Goal: Information Seeking & Learning: Learn about a topic

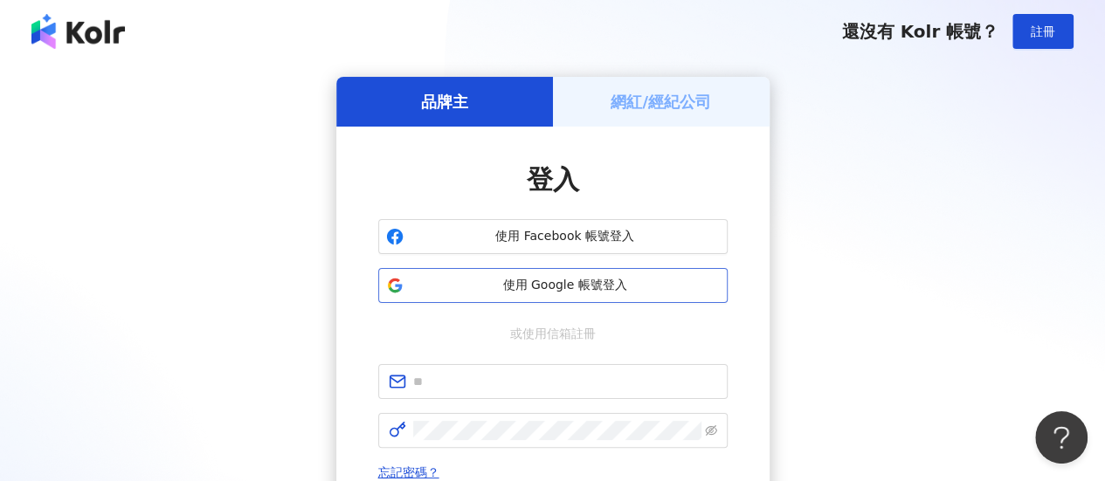
click at [549, 298] on button "使用 Google 帳號登入" at bounding box center [552, 285] width 349 height 35
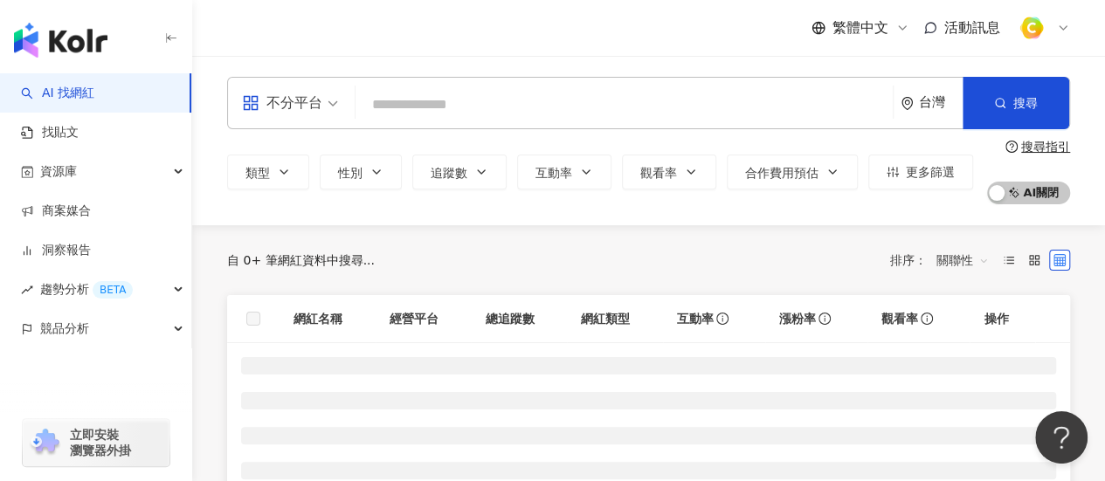
click at [303, 113] on div "不分平台" at bounding box center [282, 103] width 80 height 28
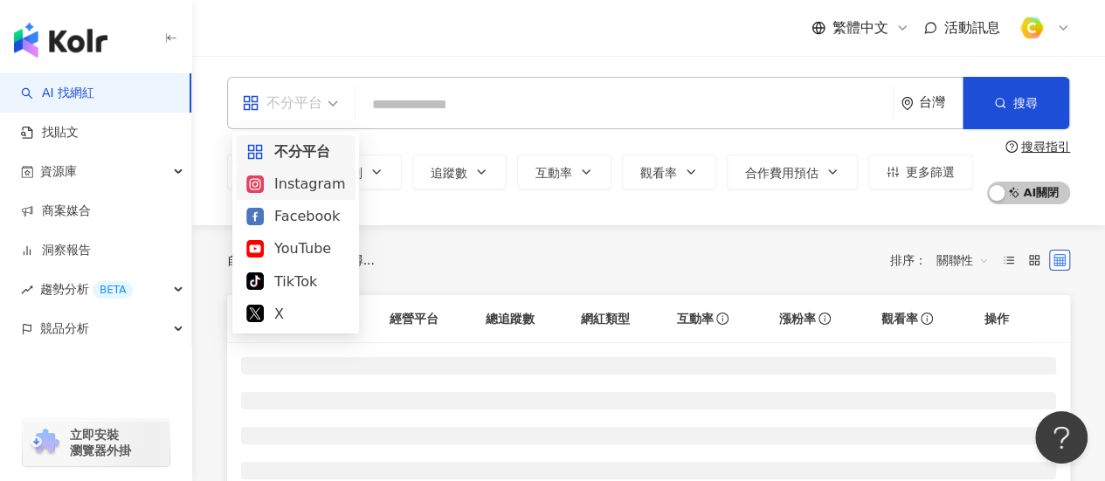
click at [285, 179] on div "Instagram" at bounding box center [295, 184] width 99 height 22
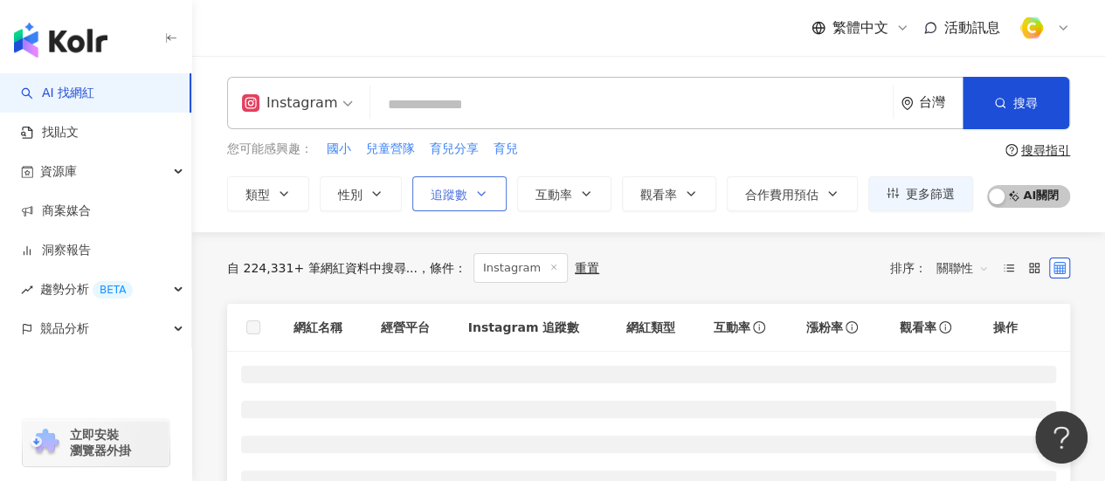
click at [482, 197] on icon "button" at bounding box center [481, 194] width 14 height 14
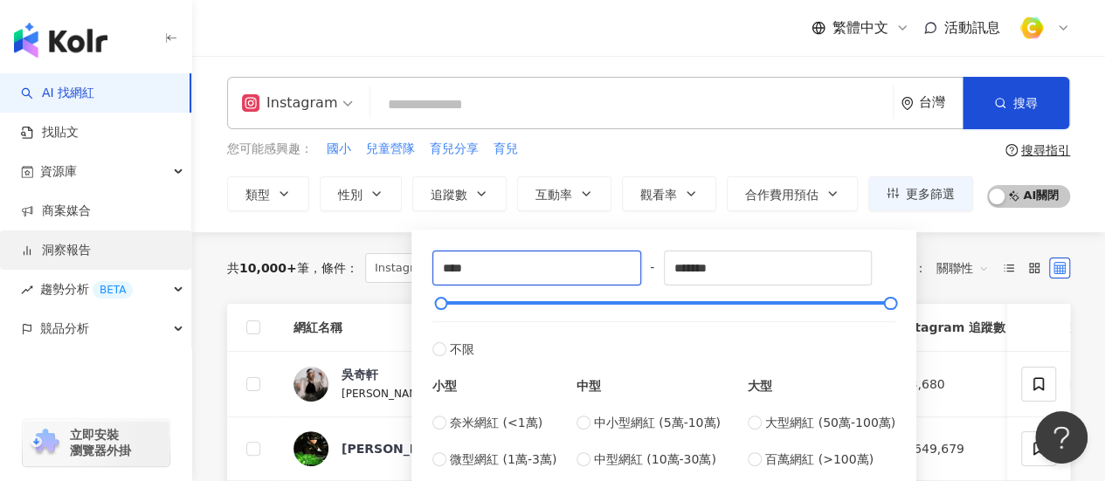
type input "****"
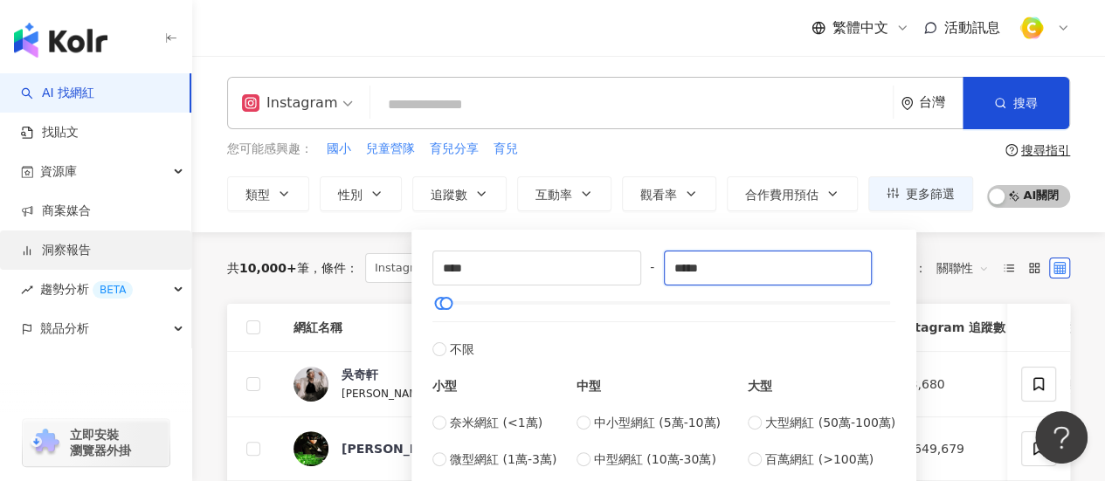
type input "*****"
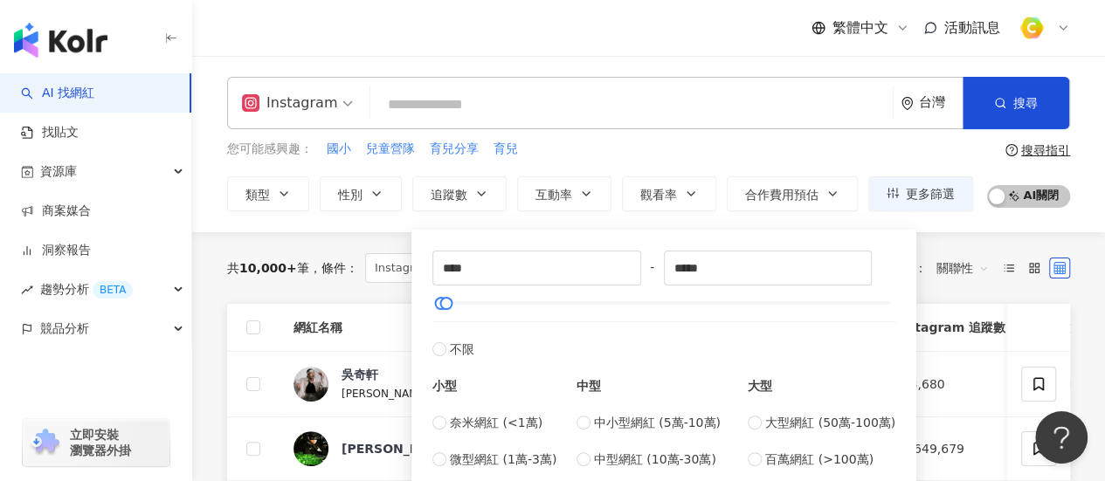
click at [592, 148] on div "您可能感興趣： 國小 兒童營隊 育兒分享 育兒" at bounding box center [600, 149] width 746 height 19
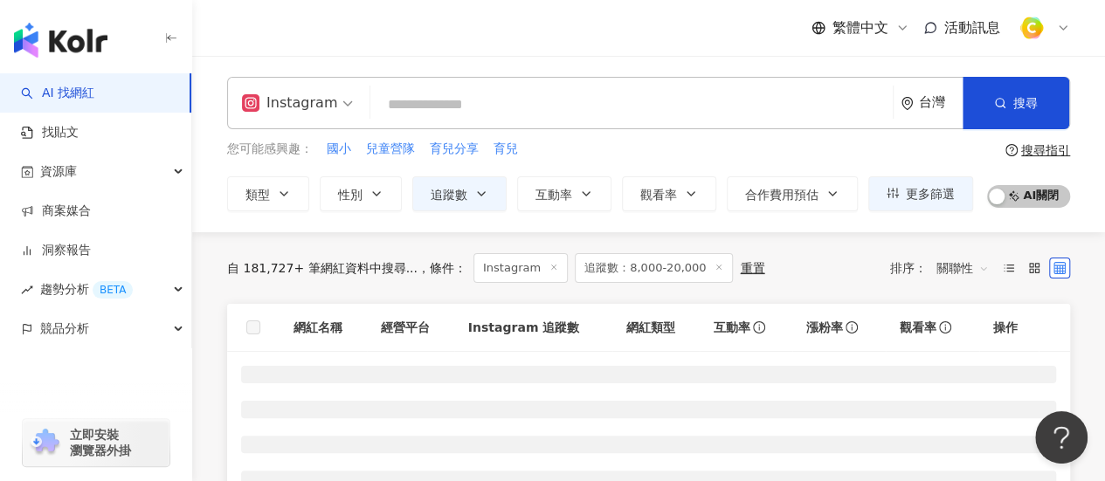
click at [563, 81] on div "Instagram 台灣 搜尋" at bounding box center [648, 103] width 843 height 52
click at [632, 97] on input "search" at bounding box center [631, 104] width 508 height 33
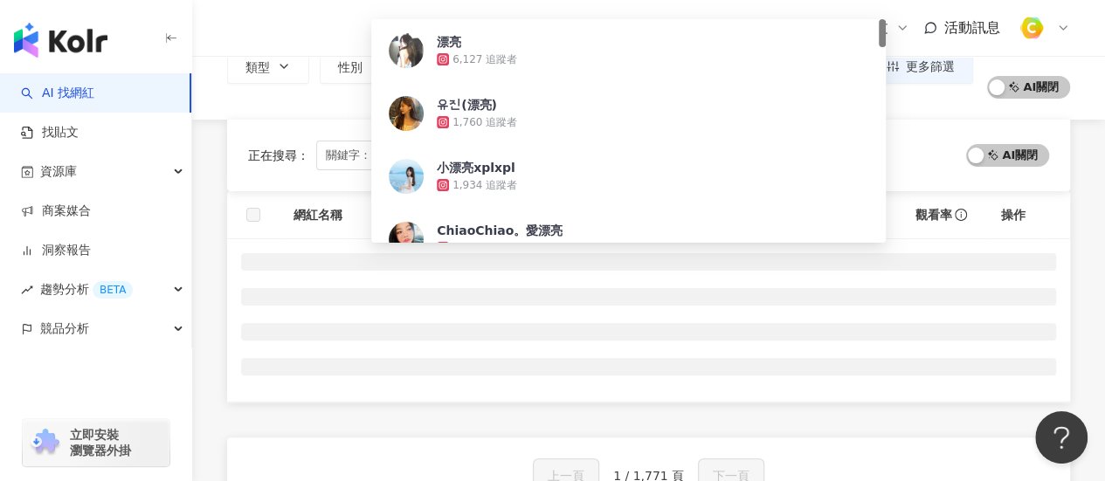
scroll to position [175, 0]
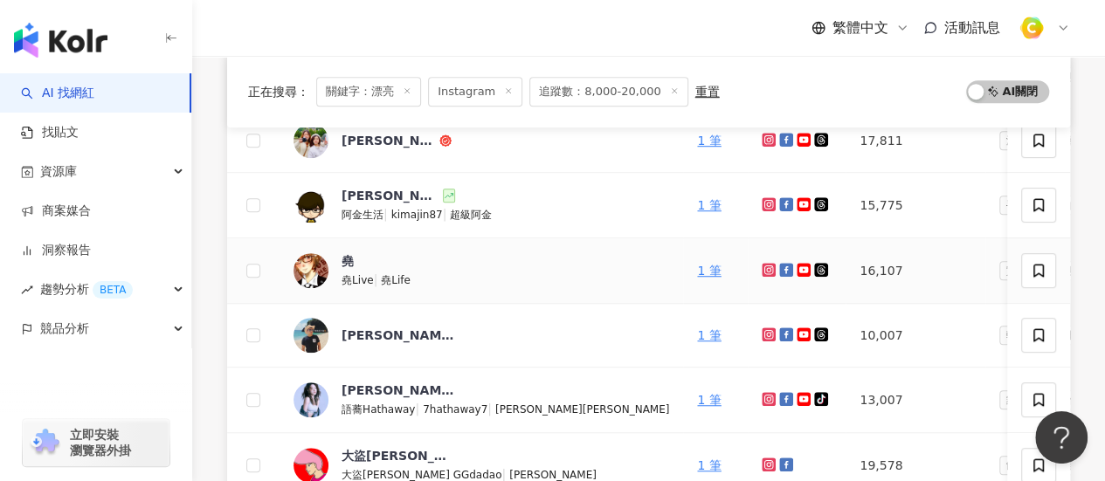
scroll to position [524, 0]
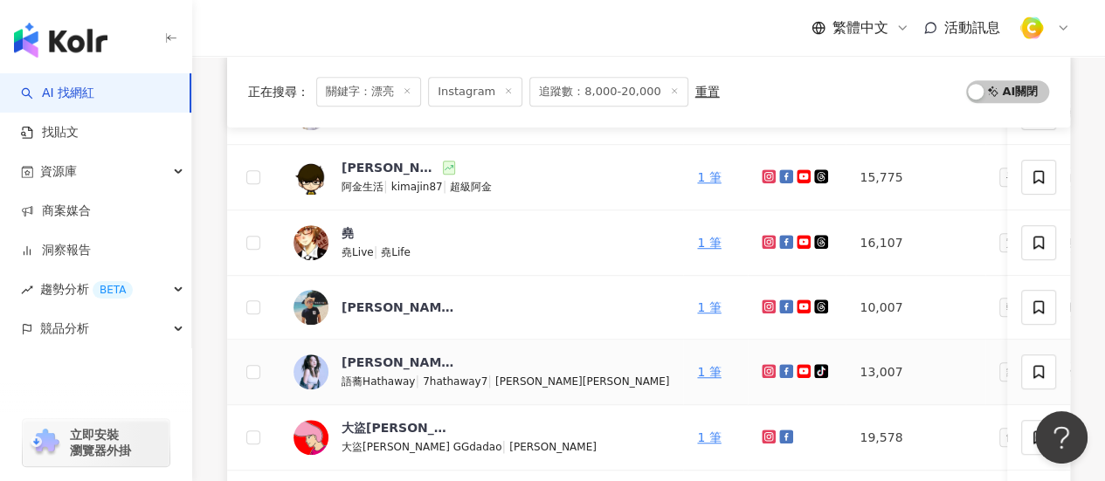
click at [765, 369] on icon at bounding box center [768, 371] width 7 height 7
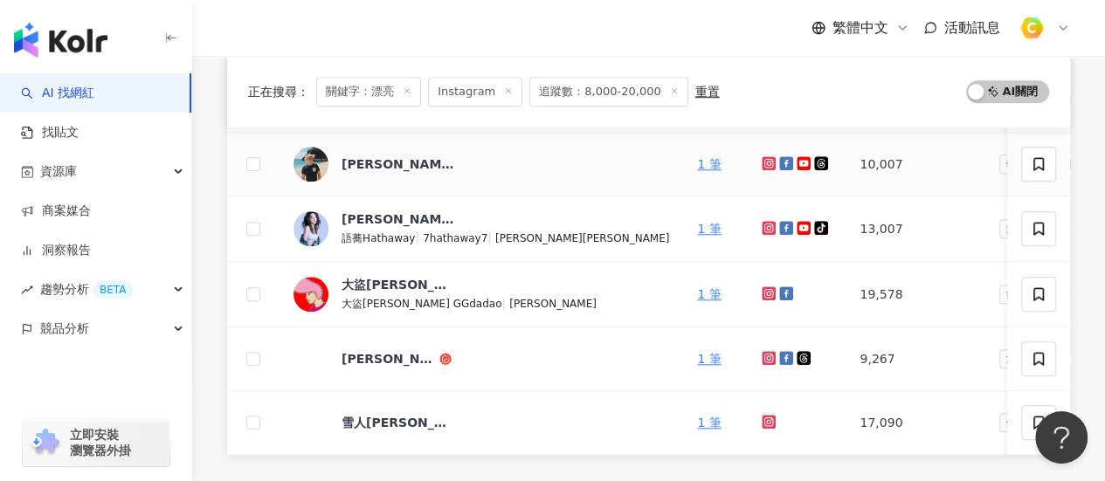
scroll to position [786, 0]
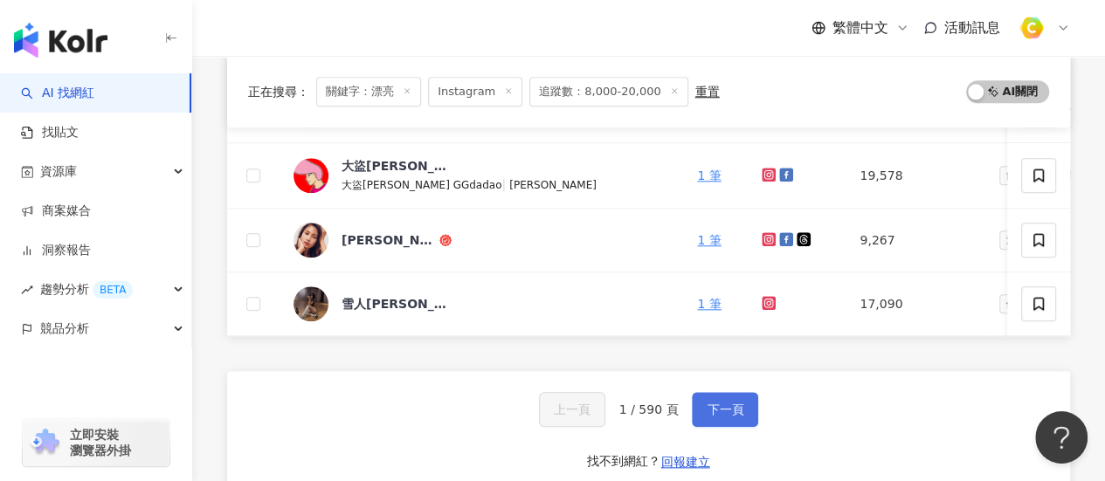
click at [701, 418] on button "下一頁" at bounding box center [725, 409] width 66 height 35
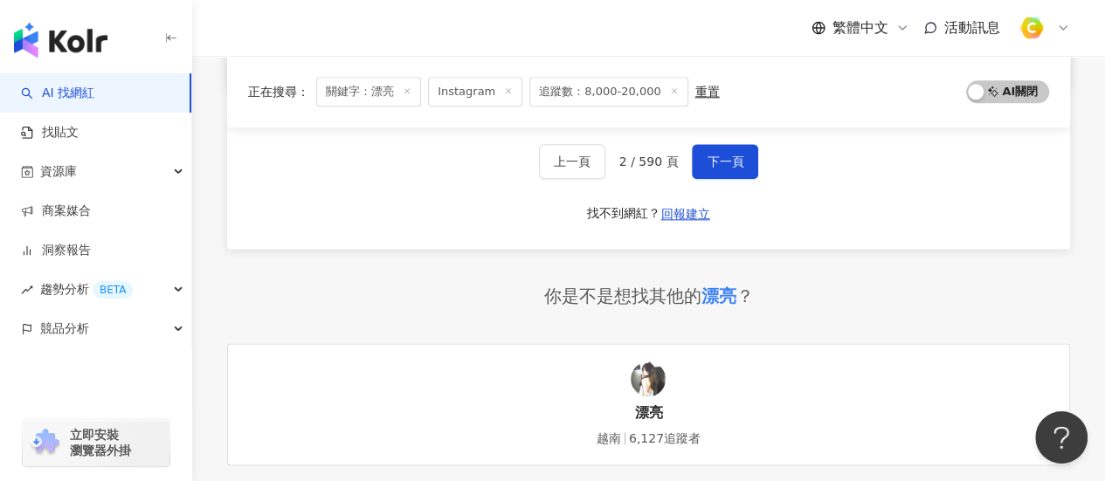
scroll to position [681, 0]
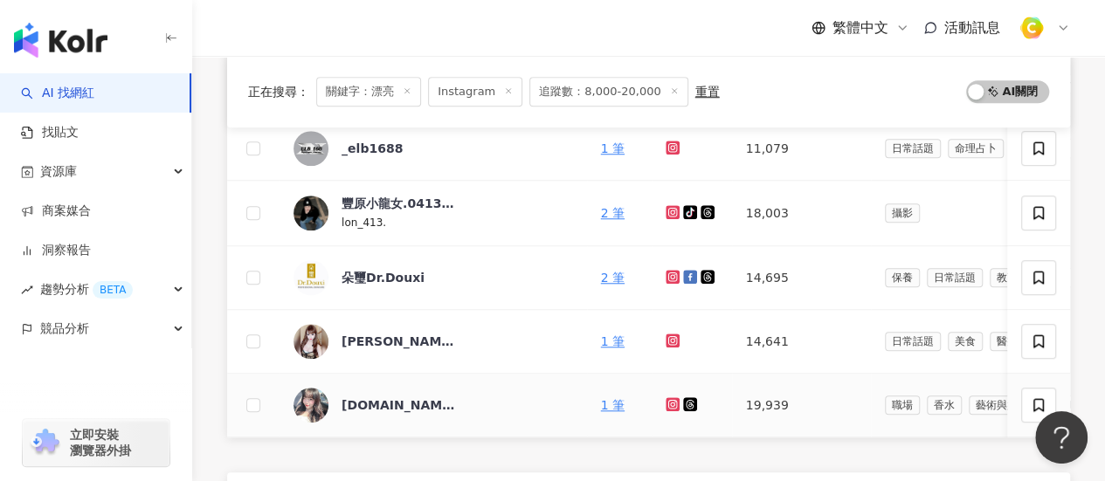
click at [667, 401] on icon at bounding box center [672, 404] width 11 height 10
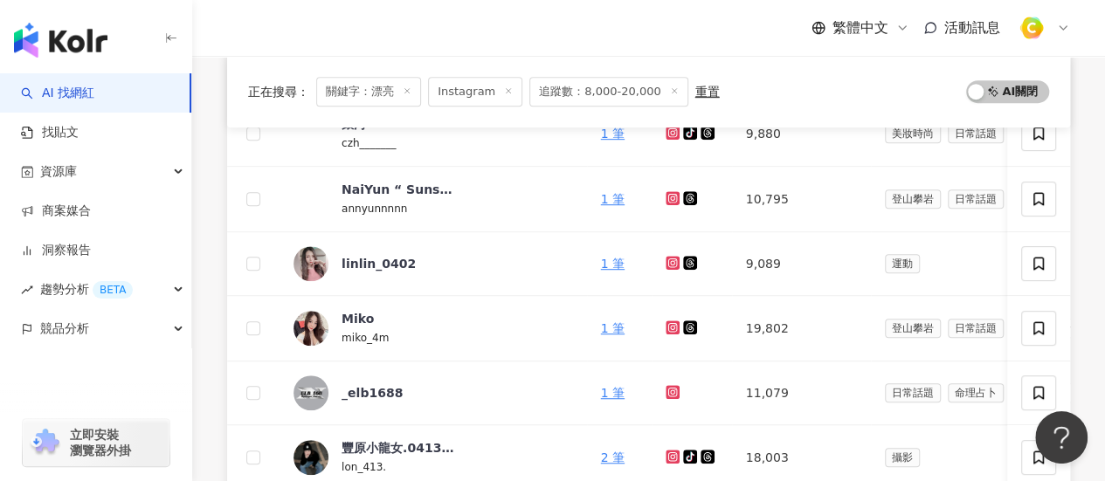
scroll to position [245, 0]
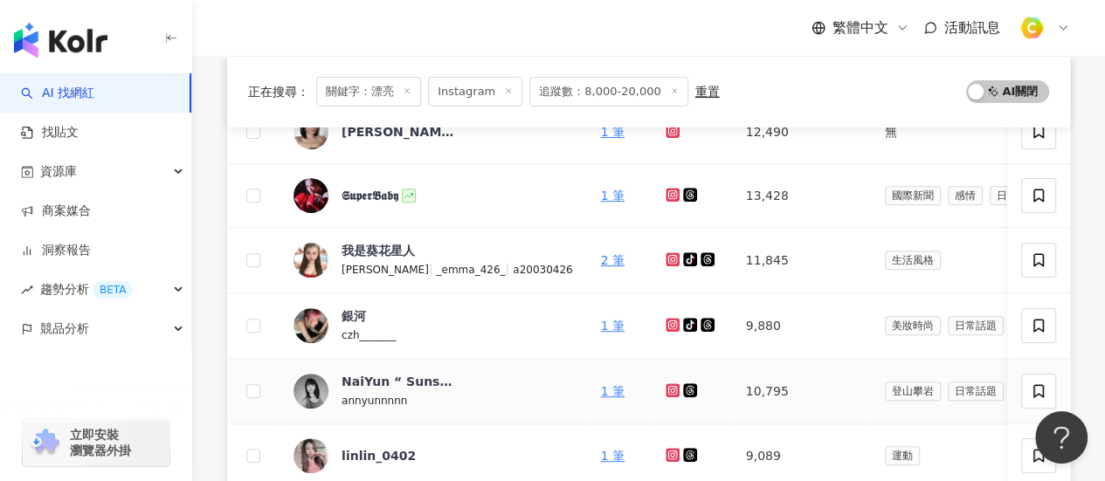
click at [667, 392] on icon at bounding box center [672, 390] width 11 height 10
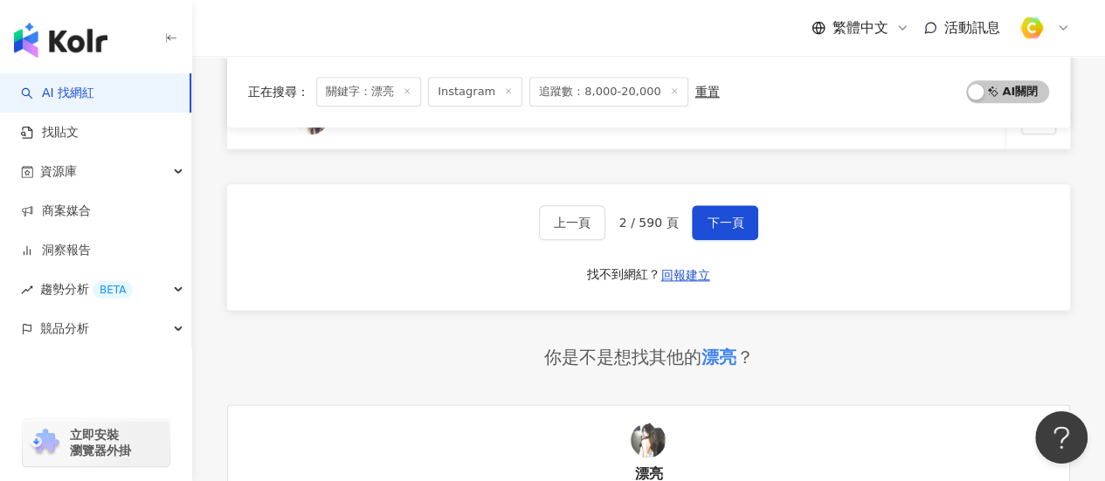
scroll to position [1048, 0]
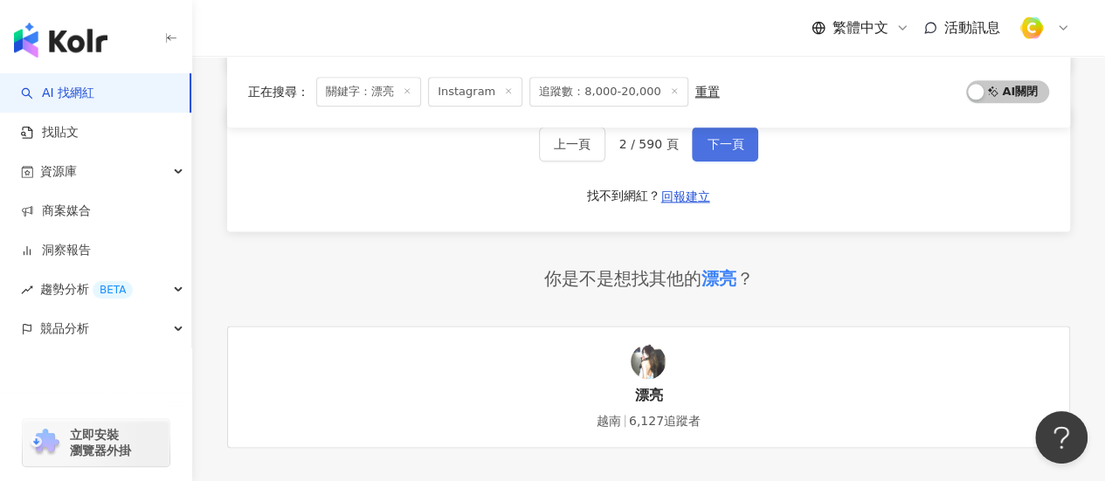
click at [730, 151] on span "下一頁" at bounding box center [725, 144] width 37 height 14
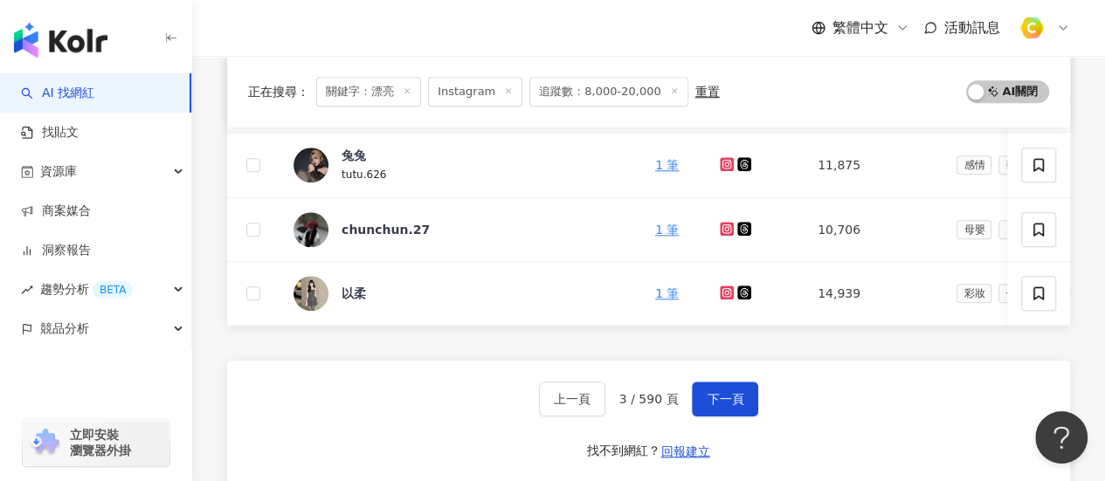
scroll to position [611, 0]
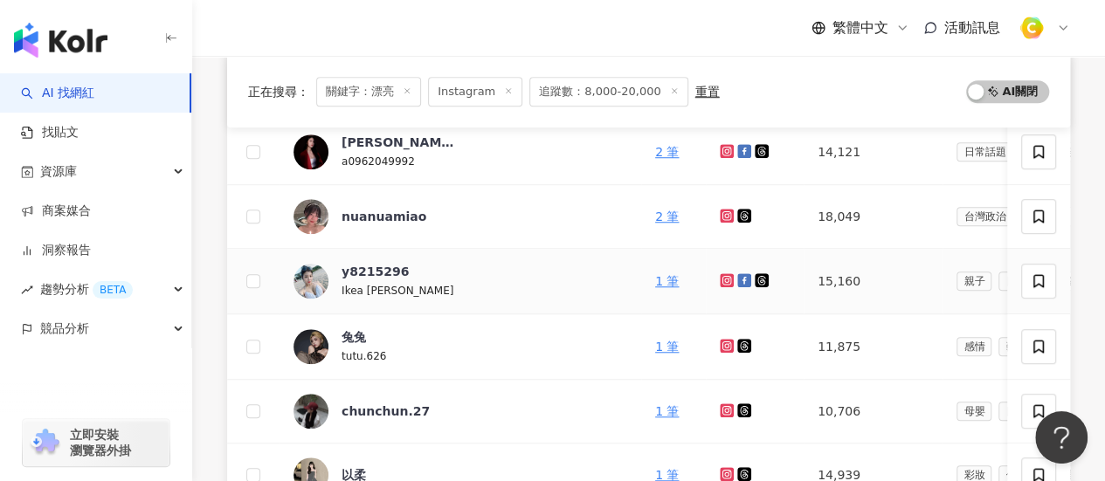
click at [720, 285] on link at bounding box center [728, 281] width 17 height 14
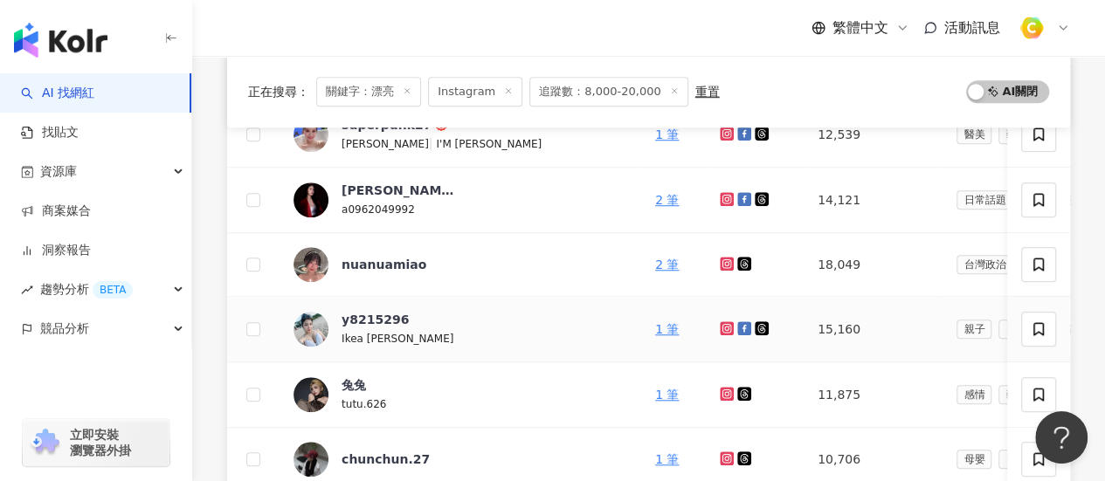
scroll to position [524, 0]
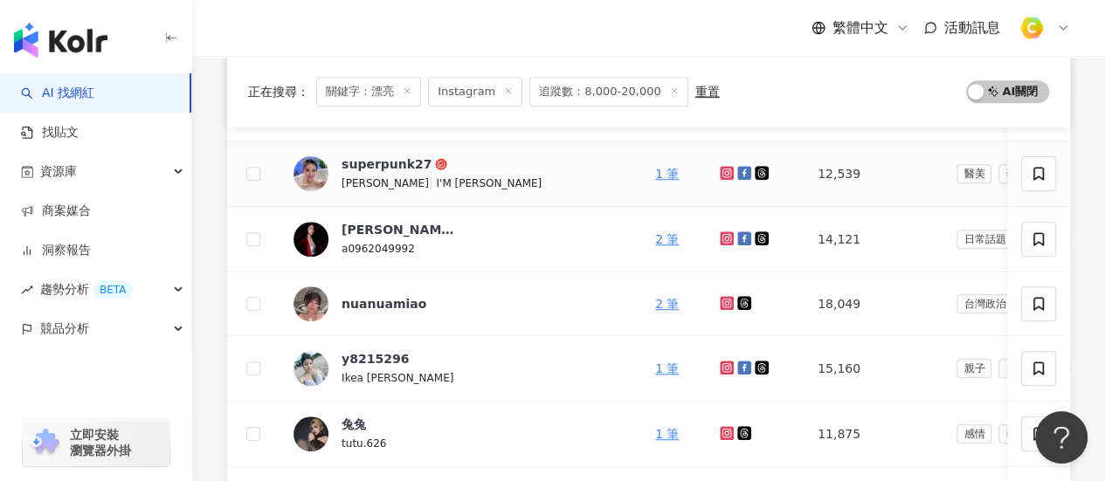
click at [725, 171] on icon at bounding box center [726, 172] width 3 height 3
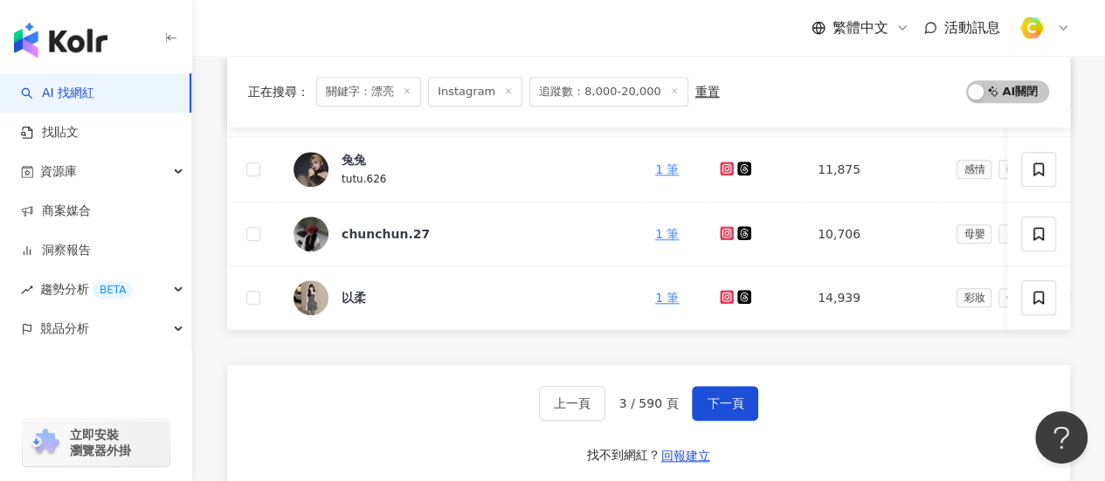
scroll to position [786, 0]
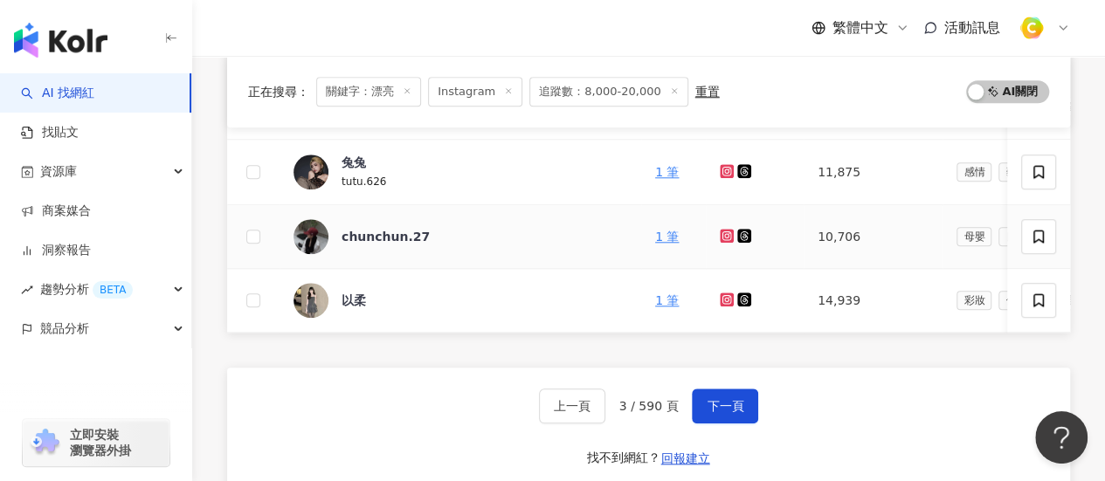
click at [720, 234] on g at bounding box center [727, 236] width 14 height 14
click at [720, 293] on icon at bounding box center [727, 300] width 14 height 14
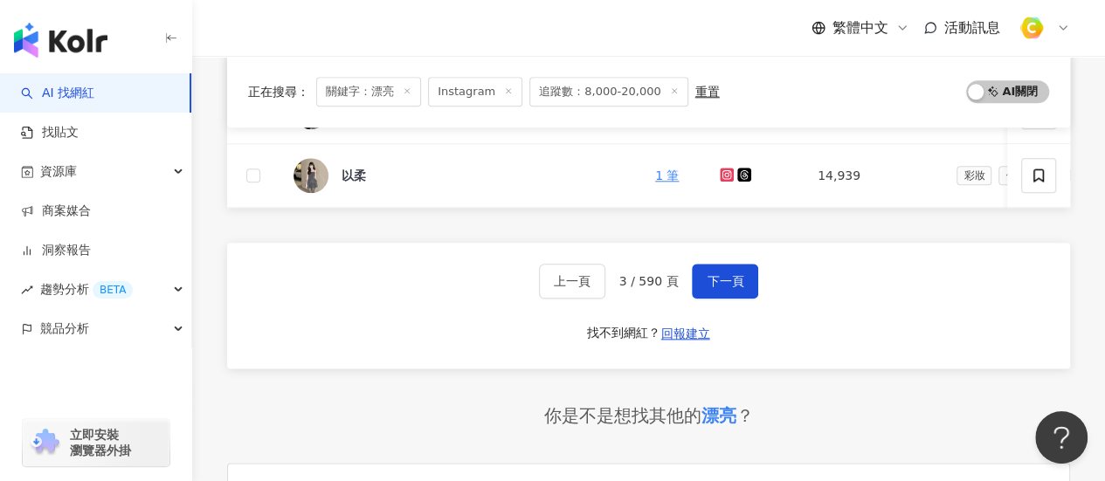
scroll to position [1048, 0]
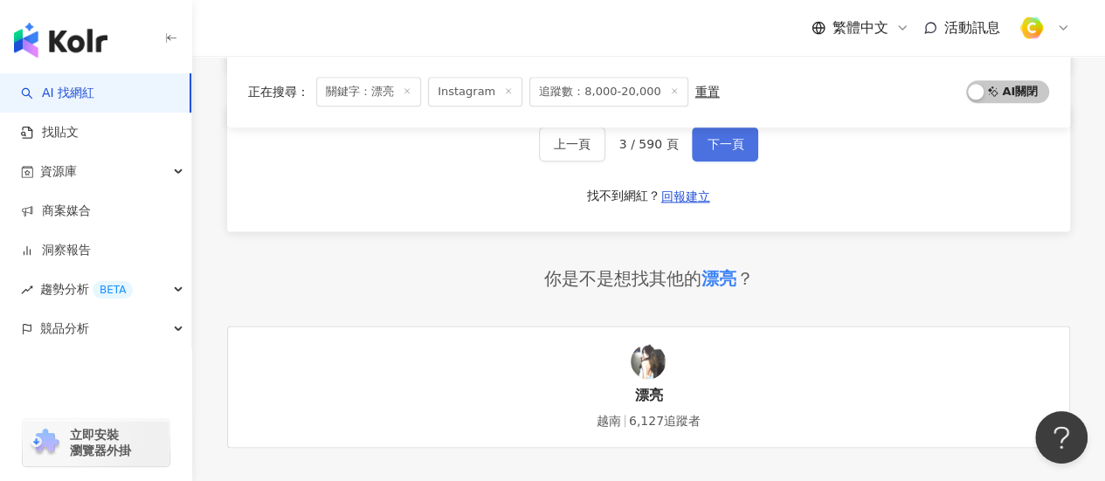
click at [739, 151] on span "下一頁" at bounding box center [725, 144] width 37 height 14
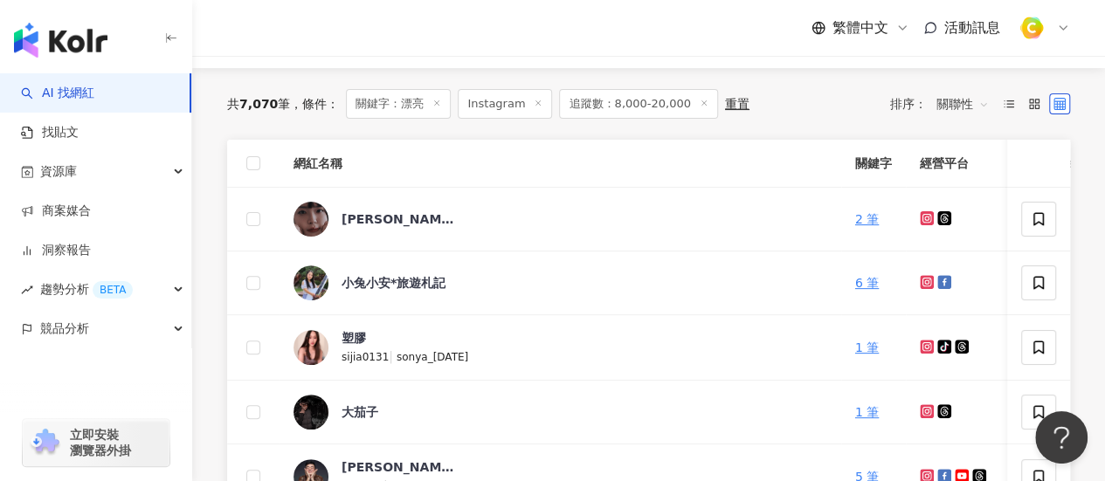
scroll to position [0, 0]
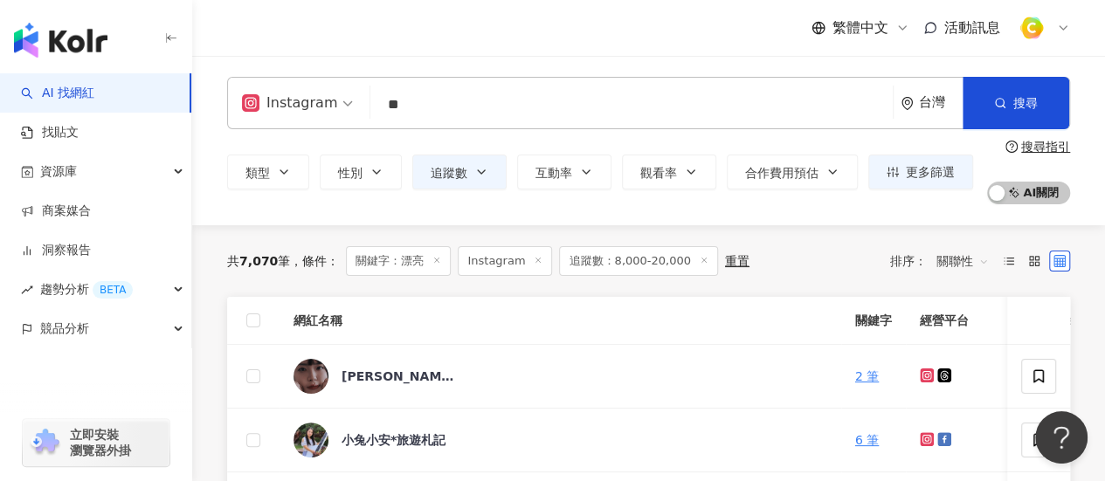
click at [409, 118] on input "**" at bounding box center [631, 104] width 508 height 33
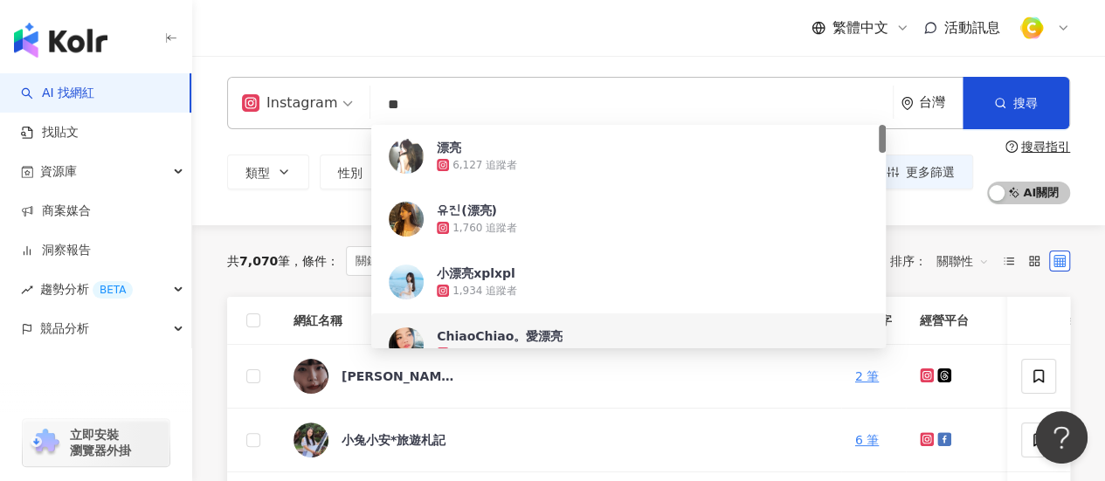
type input "*"
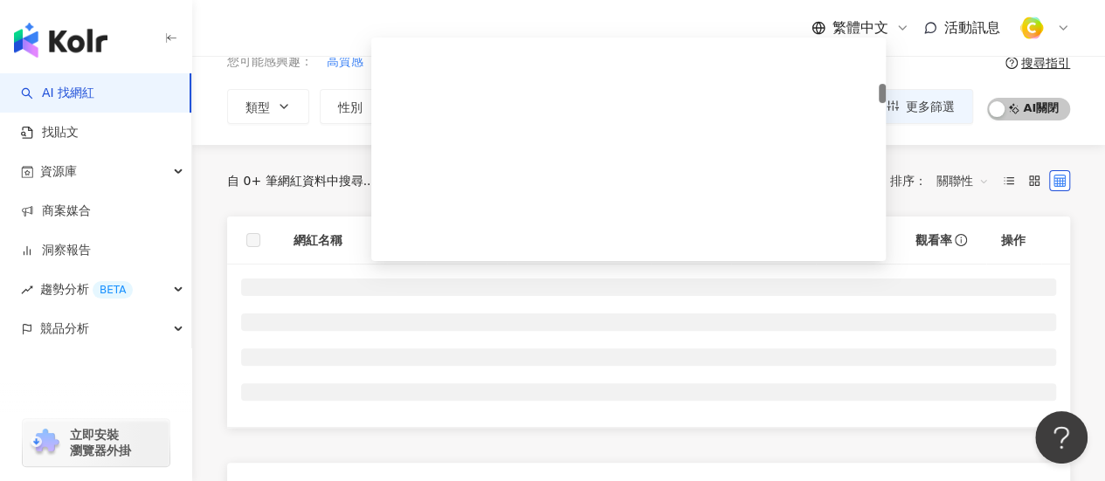
scroll to position [524, 0]
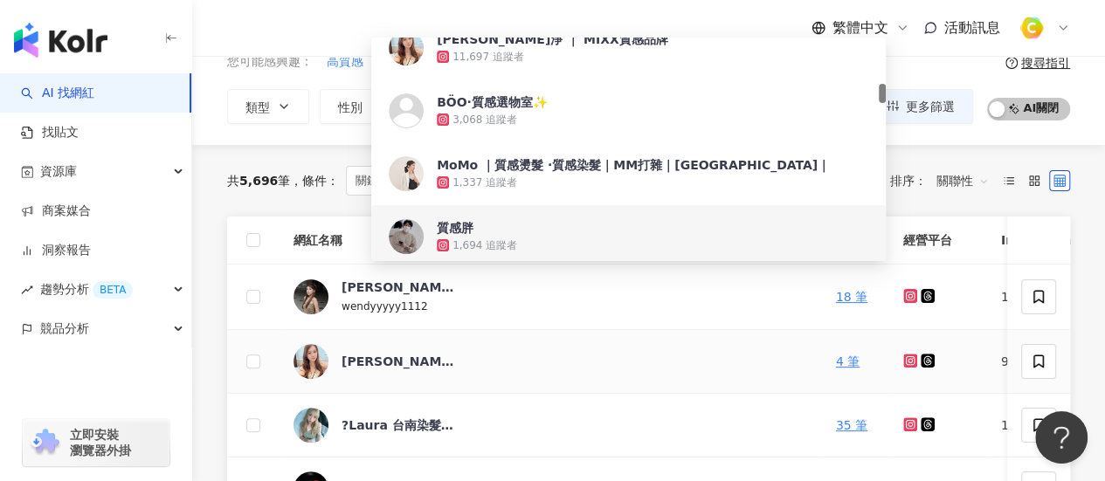
click at [601, 367] on div "蘇淨淨 ｜ MIXX質感品牌" at bounding box center [550, 361] width 514 height 35
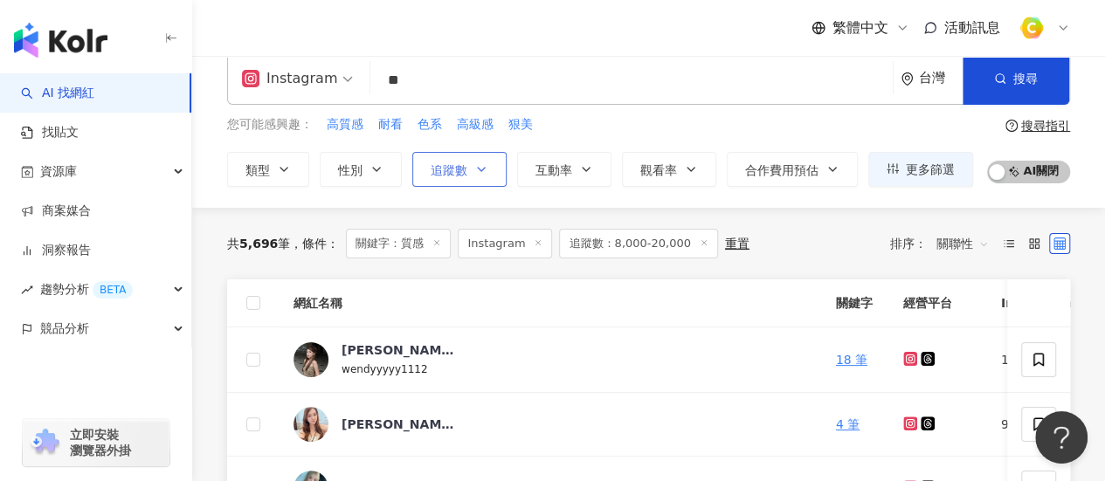
scroll to position [0, 0]
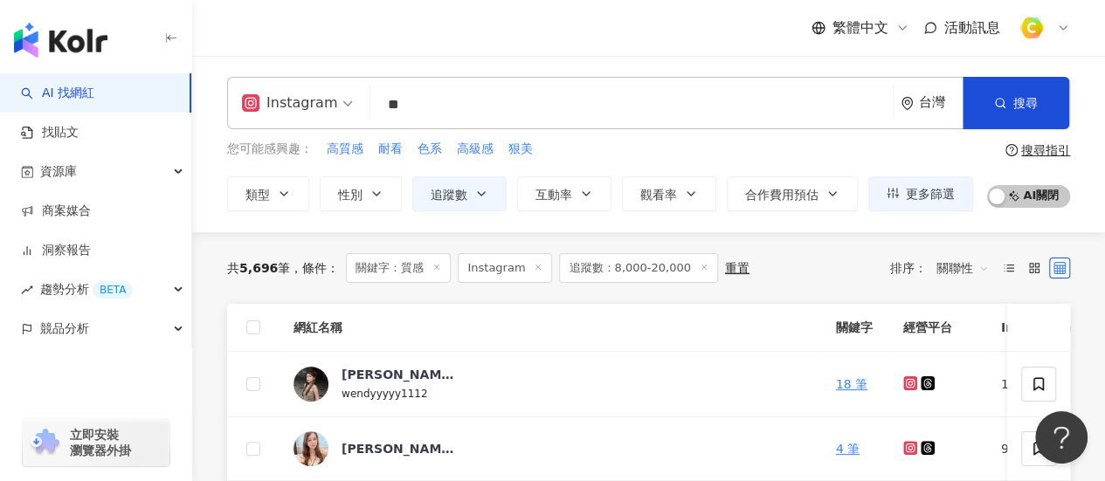
click at [477, 106] on input "**" at bounding box center [631, 104] width 508 height 33
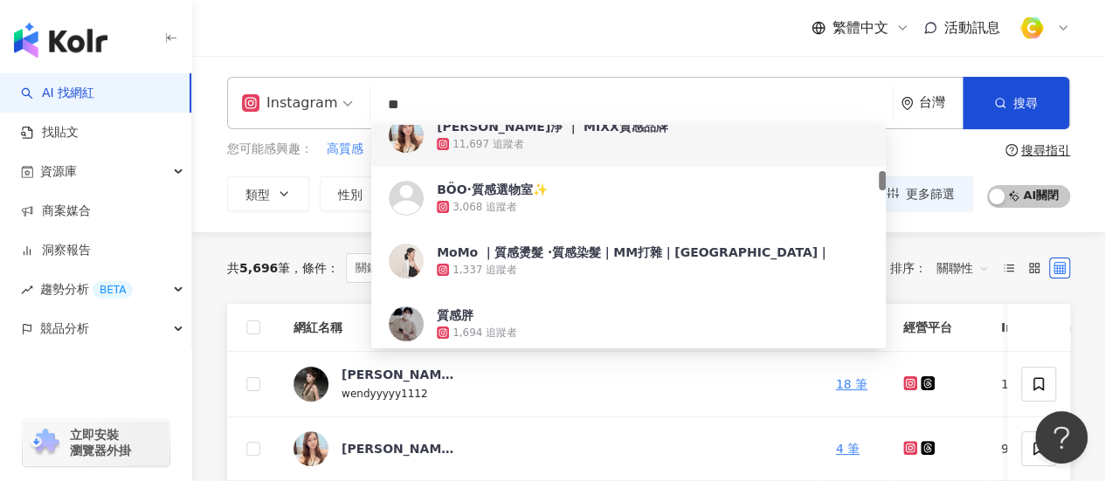
paste input "**********"
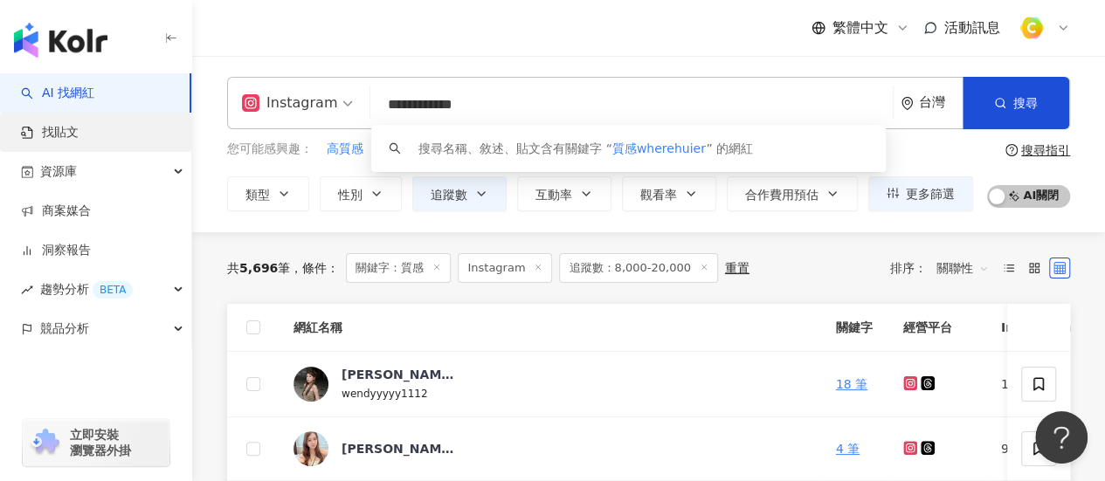
drag, startPoint x: 505, startPoint y: 109, endPoint x: 96, endPoint y: 124, distance: 409.0
paste input "search"
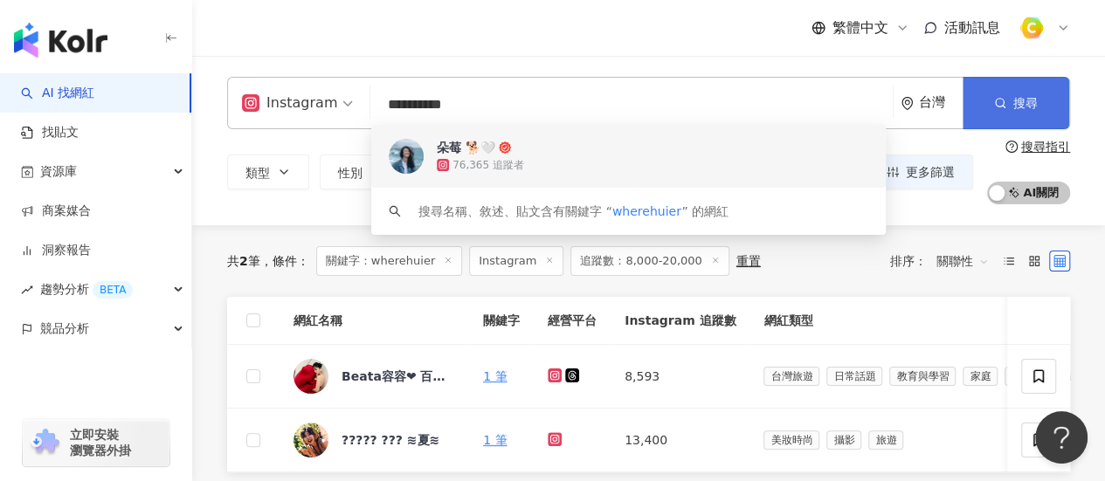
type input "**********"
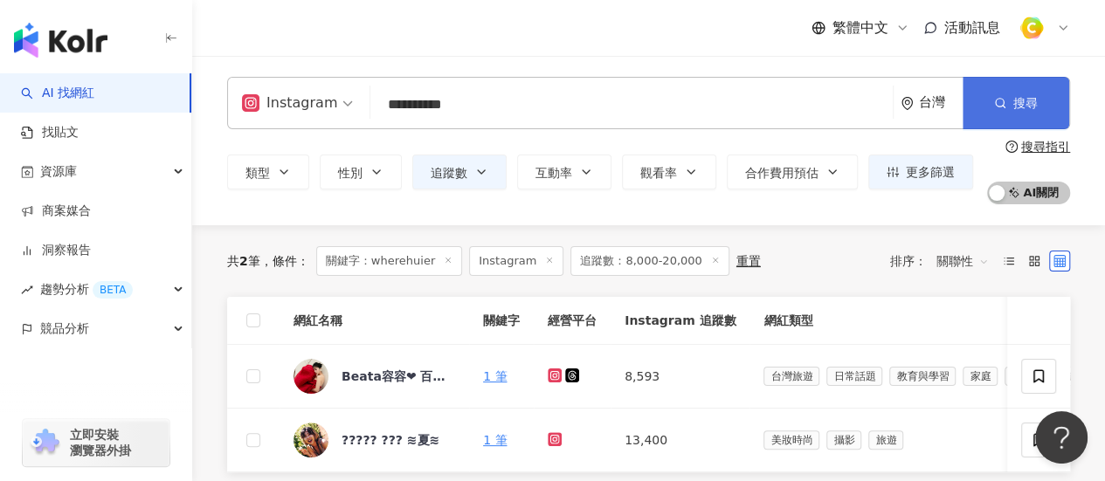
click at [1020, 92] on button "搜尋" at bounding box center [1016, 103] width 107 height 52
click at [446, 259] on icon at bounding box center [448, 260] width 9 height 9
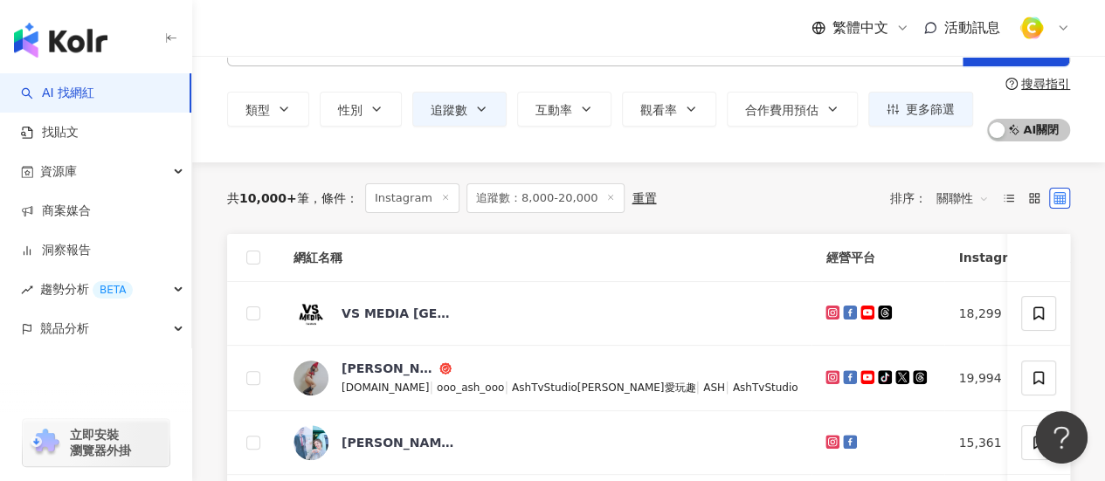
scroll to position [87, 0]
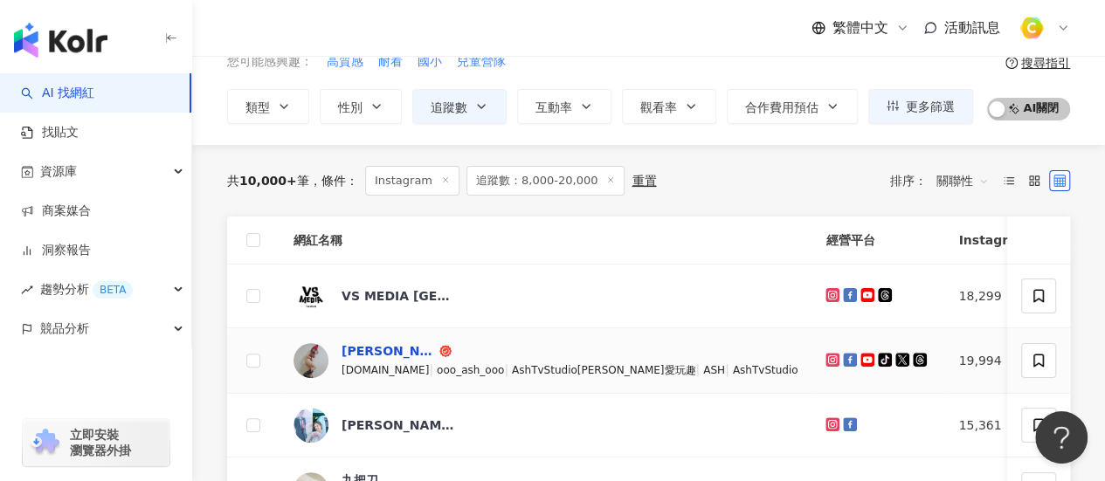
click at [404, 343] on div "艾雪莉 Ashlee" at bounding box center [389, 350] width 94 height 17
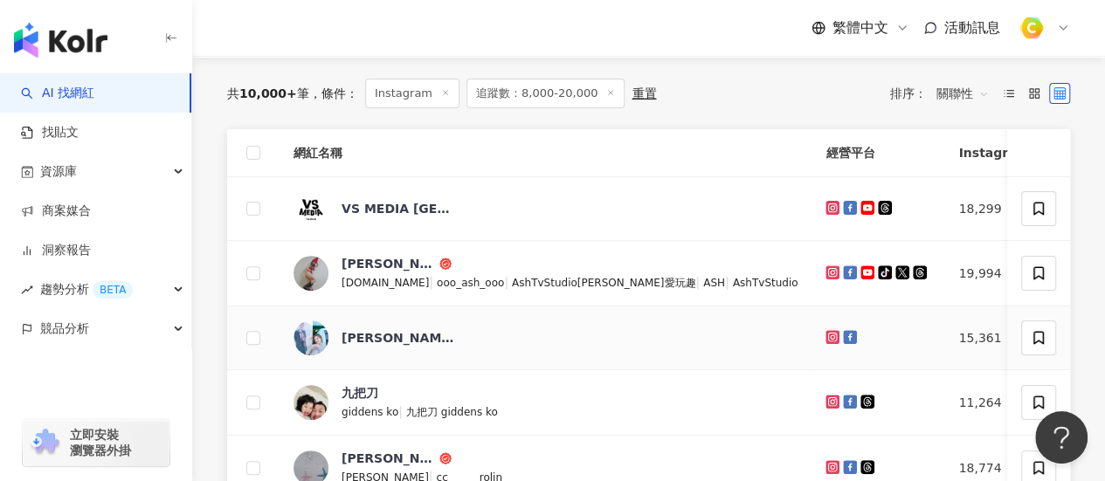
click at [825, 335] on icon at bounding box center [832, 337] width 14 height 14
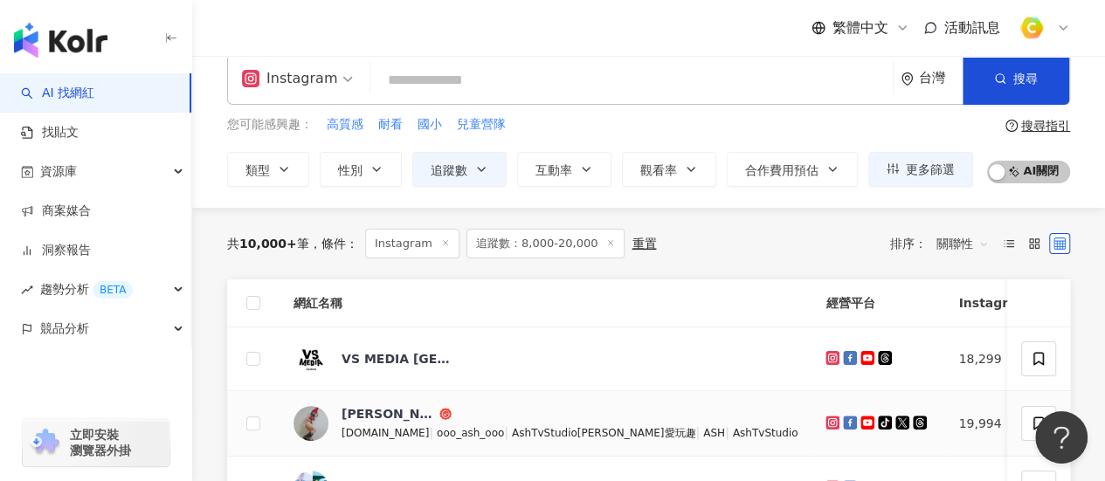
scroll to position [0, 0]
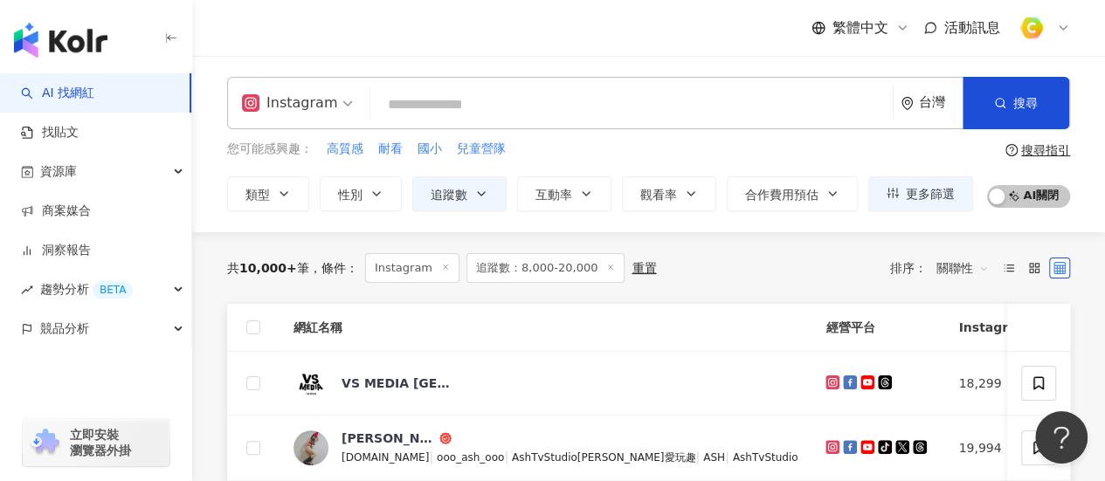
click at [477, 106] on input "search" at bounding box center [631, 104] width 508 height 33
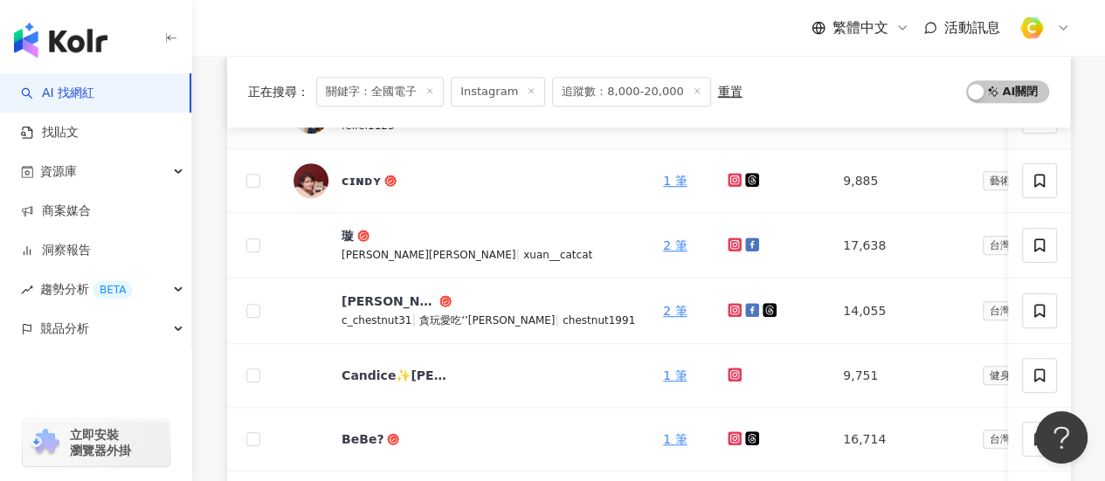
scroll to position [524, 0]
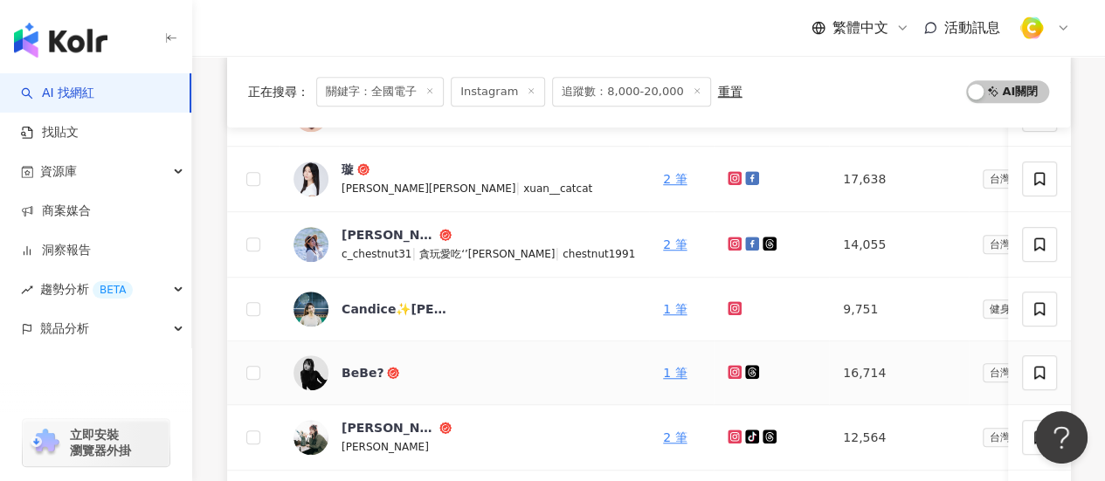
type input "****"
click at [731, 372] on icon at bounding box center [734, 372] width 7 height 7
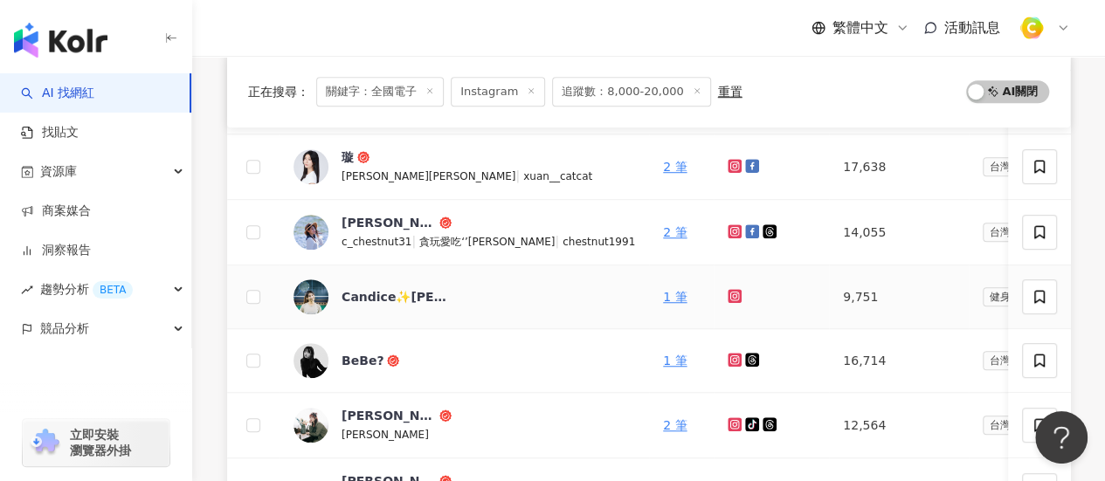
scroll to position [611, 0]
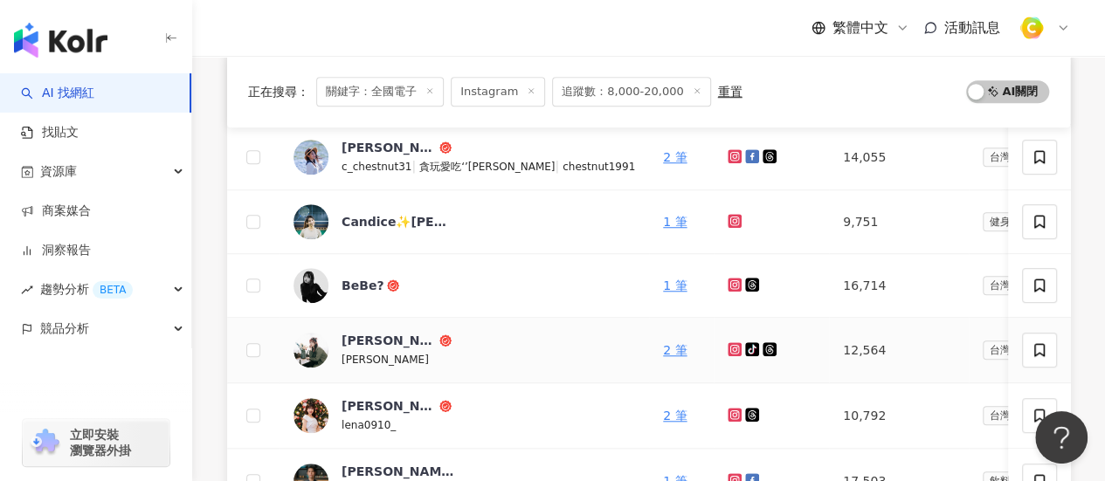
click at [731, 348] on icon at bounding box center [734, 349] width 7 height 7
click at [663, 351] on link "2 筆" at bounding box center [675, 350] width 24 height 14
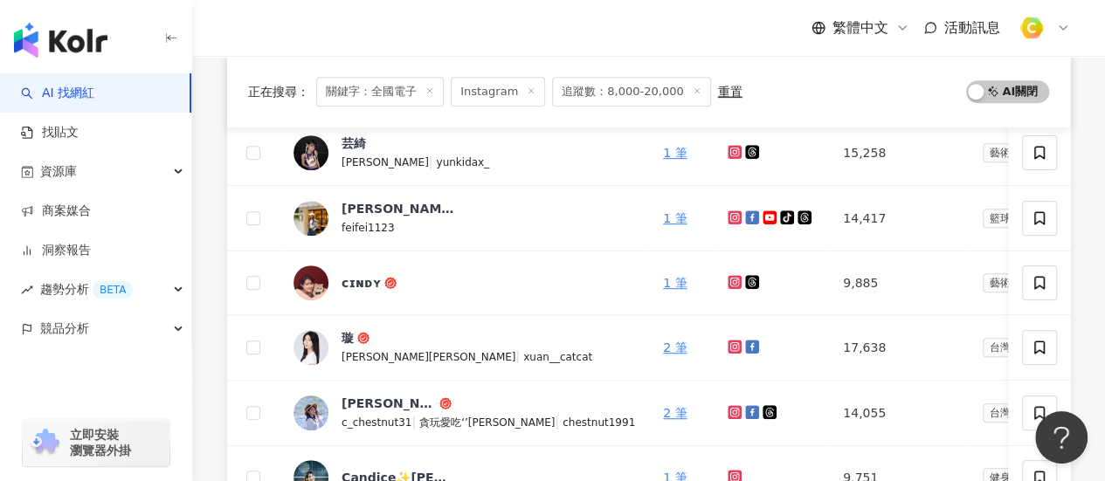
scroll to position [87, 0]
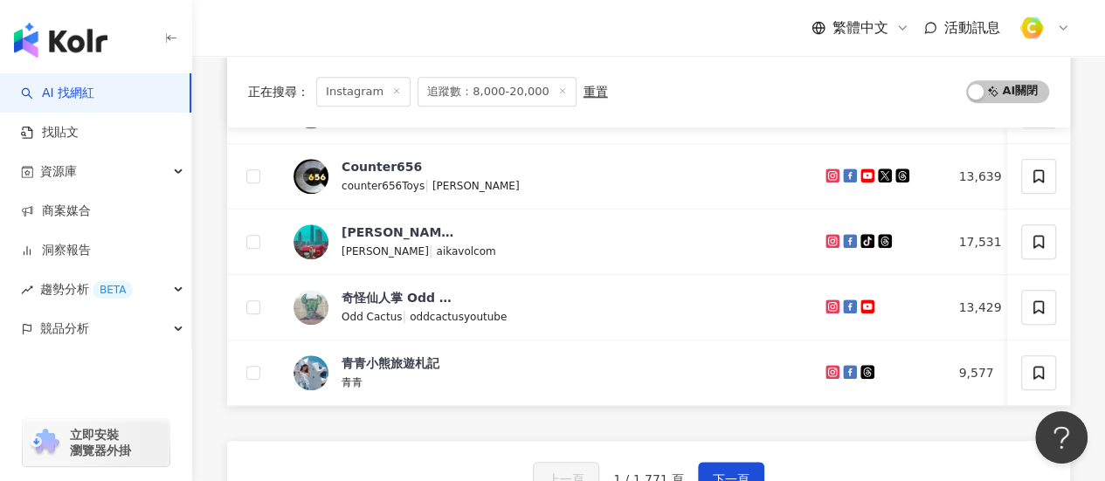
scroll to position [791, 0]
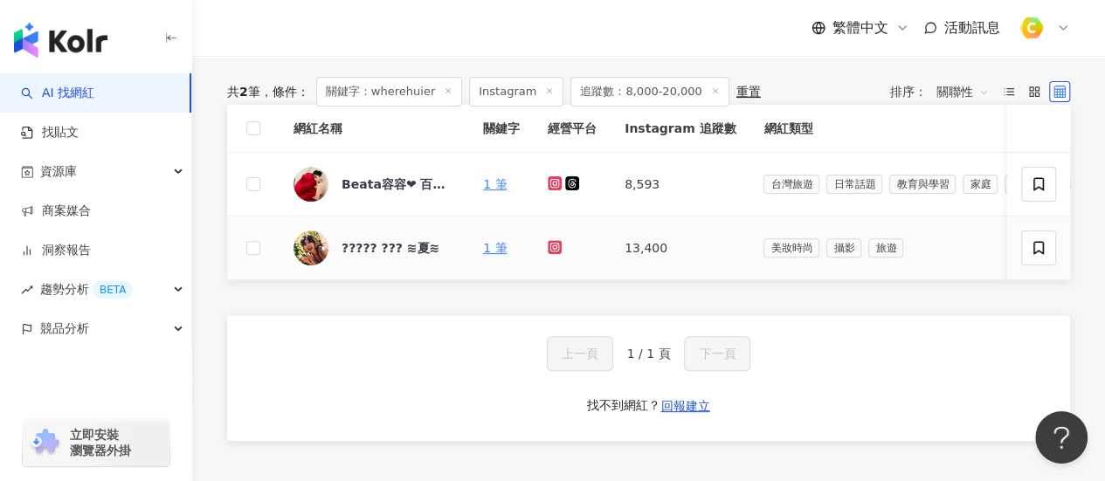
scroll to position [87, 0]
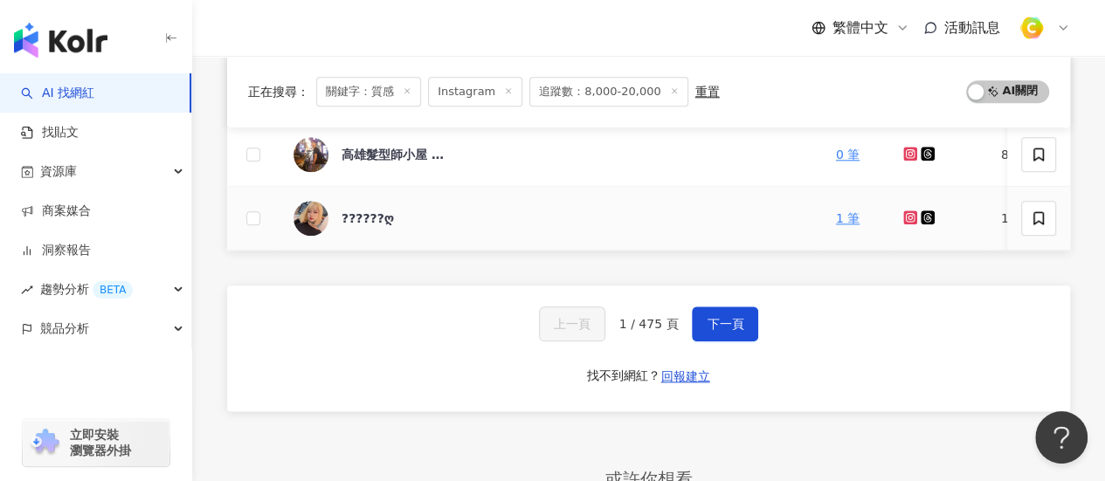
scroll to position [699, 0]
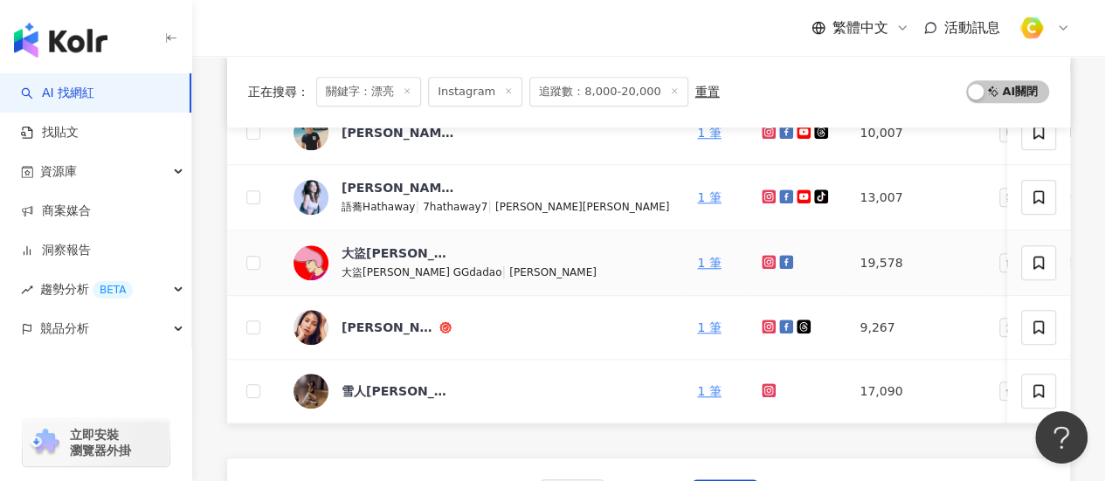
scroll to position [1048, 0]
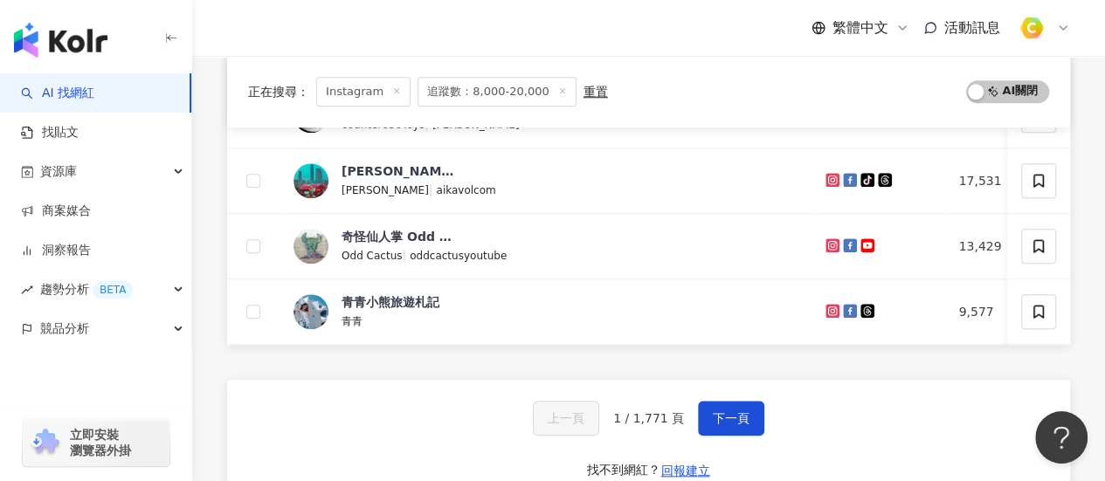
scroll to position [786, 0]
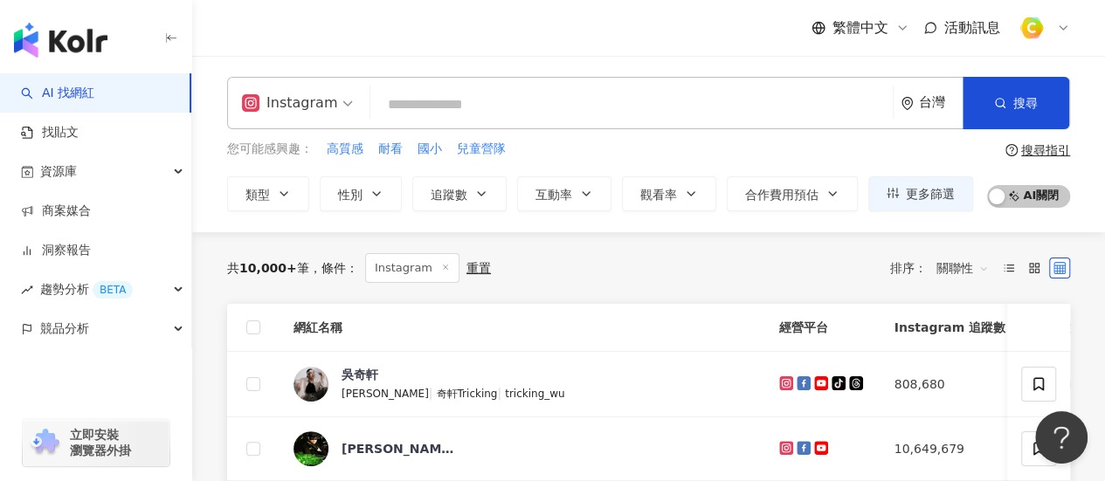
click at [475, 115] on input "search" at bounding box center [631, 104] width 508 height 33
paste input "**********"
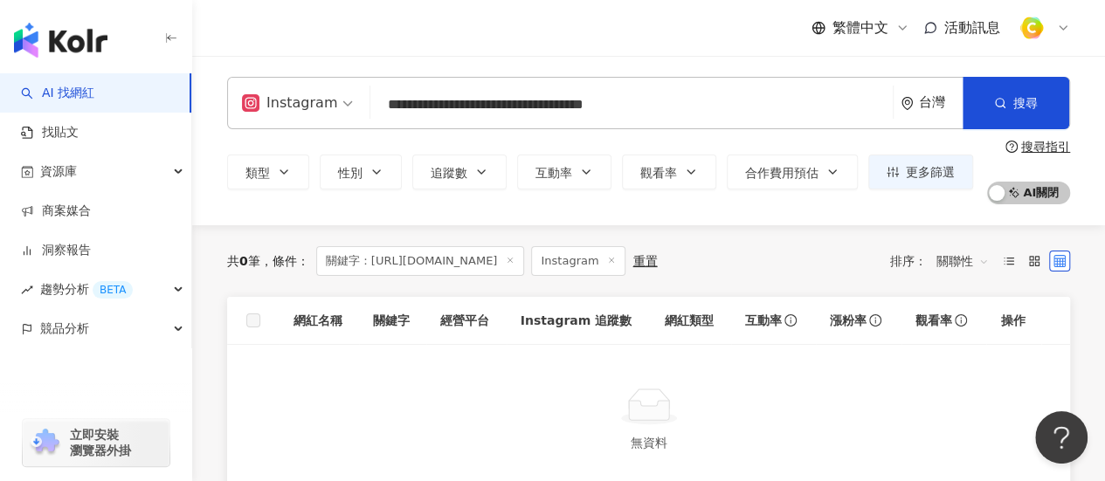
drag, startPoint x: 799, startPoint y: 108, endPoint x: 125, endPoint y: 108, distance: 674.3
click at [597, 114] on input "**********" at bounding box center [631, 104] width 508 height 33
drag, startPoint x: 570, startPoint y: 107, endPoint x: 116, endPoint y: 109, distance: 454.2
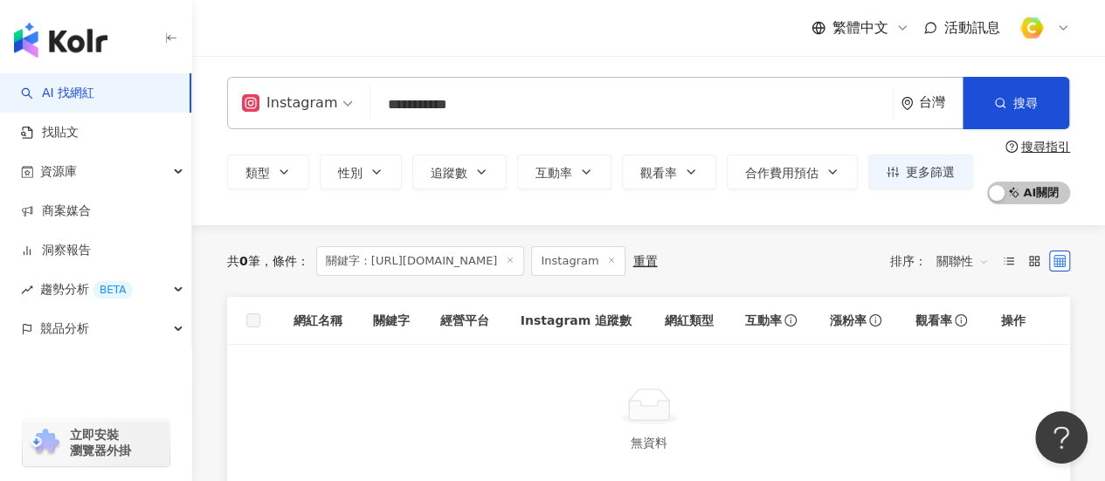
click at [514, 100] on input "**********" at bounding box center [631, 104] width 508 height 33
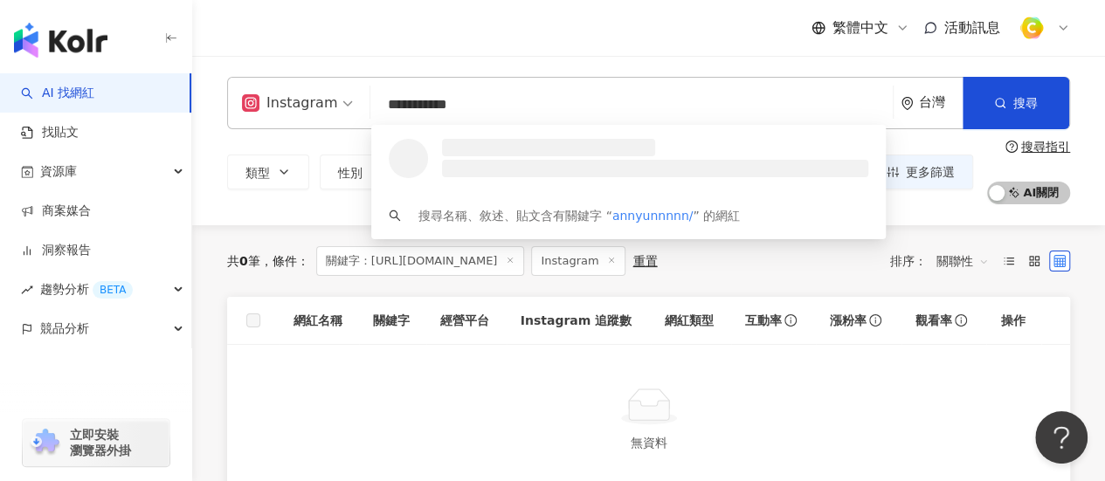
type input "**********"
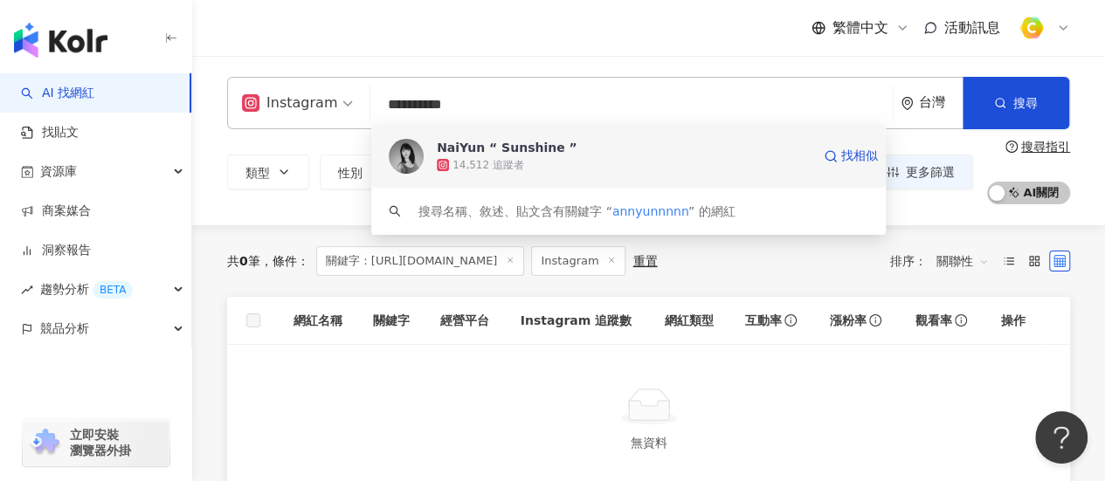
click at [473, 152] on div "NaiYun “ Sunshine ”" at bounding box center [507, 147] width 141 height 17
